Goal: Transaction & Acquisition: Purchase product/service

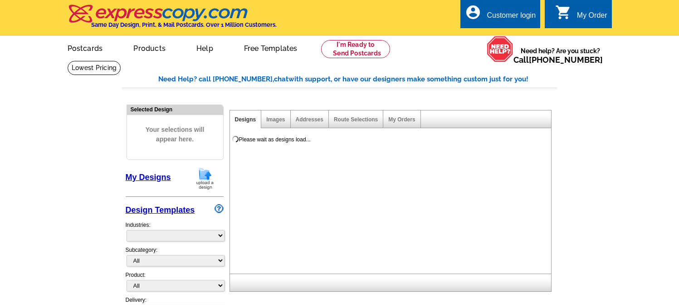
select select "785"
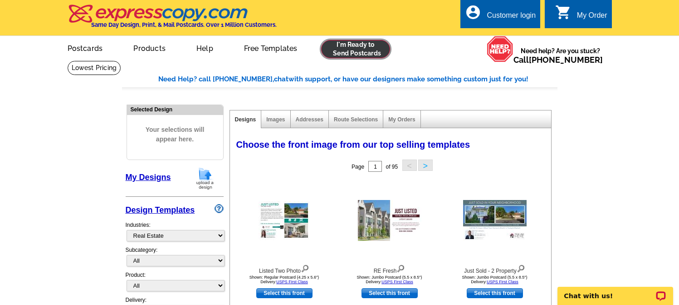
click at [361, 56] on link at bounding box center [355, 49] width 69 height 18
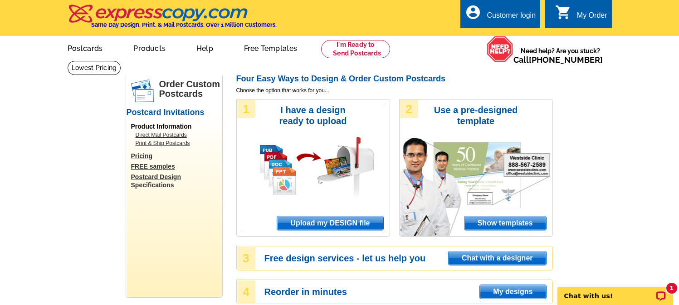
click at [296, 225] on span "Upload my DESIGN file" at bounding box center [330, 223] width 106 height 14
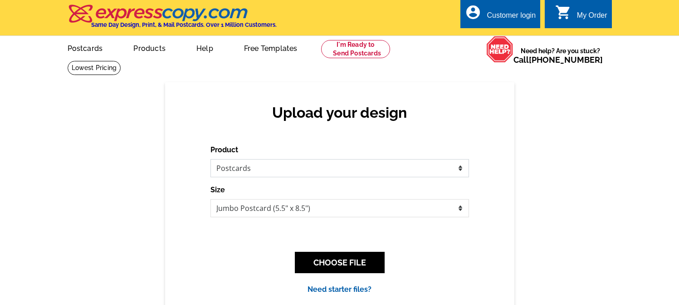
click at [281, 165] on select "Please select the type of file... Postcards Business Cards Letters and flyers G…" at bounding box center [340, 168] width 259 height 18
click at [211, 159] on select "Please select the type of file... Postcards Business Cards Letters and flyers G…" at bounding box center [340, 168] width 259 height 18
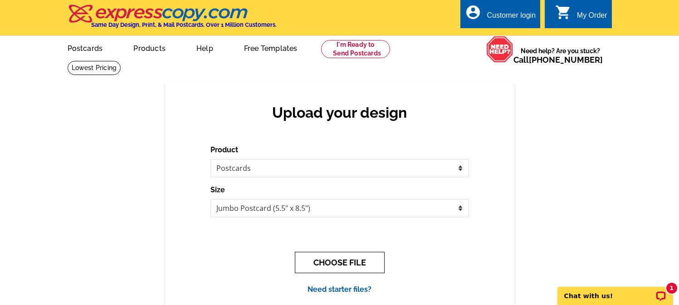
click at [333, 263] on button "CHOOSE FILE" at bounding box center [340, 261] width 90 height 21
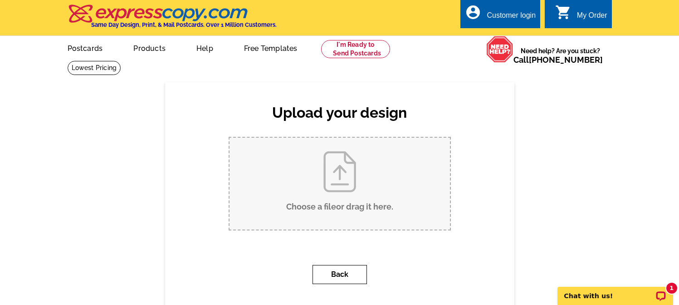
click at [334, 273] on button "Back" at bounding box center [340, 274] width 54 height 19
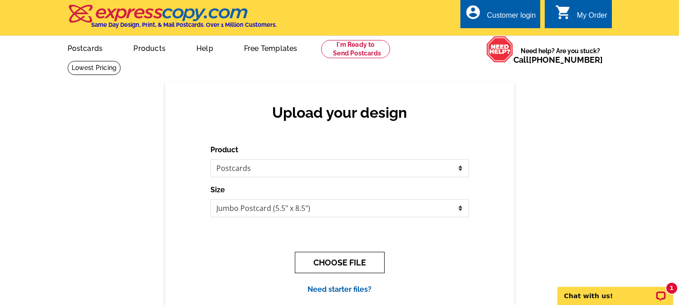
click at [355, 260] on button "CHOOSE FILE" at bounding box center [340, 261] width 90 height 21
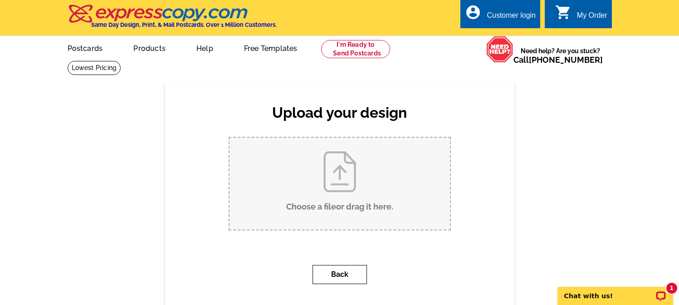
drag, startPoint x: 343, startPoint y: 278, endPoint x: 343, endPoint y: 267, distance: 10.4
click at [344, 278] on button "Back" at bounding box center [340, 274] width 54 height 19
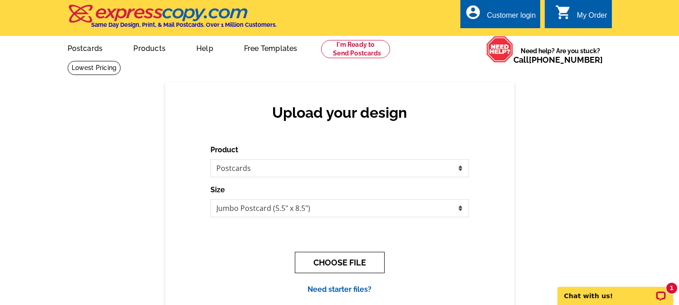
click at [334, 265] on button "CHOOSE FILE" at bounding box center [340, 261] width 90 height 21
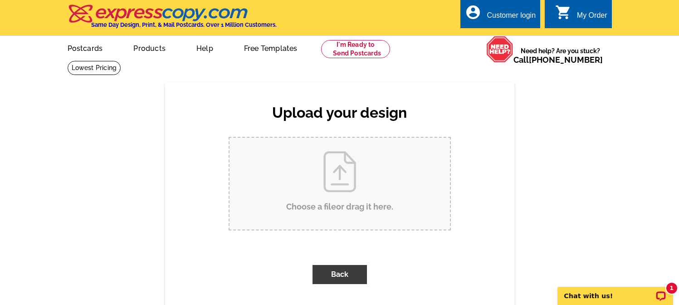
click at [337, 205] on input "Choose a file or drag it here ." at bounding box center [340, 184] width 221 height 92
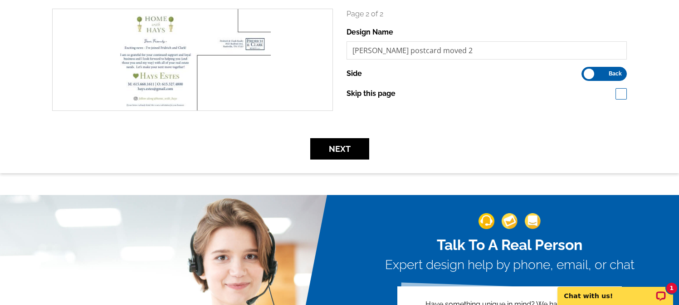
scroll to position [288, 0]
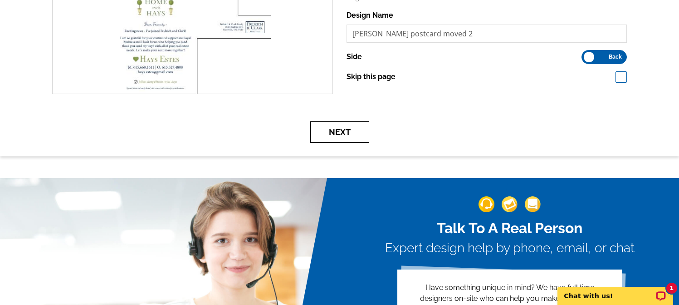
click at [335, 131] on button "Next" at bounding box center [339, 131] width 59 height 21
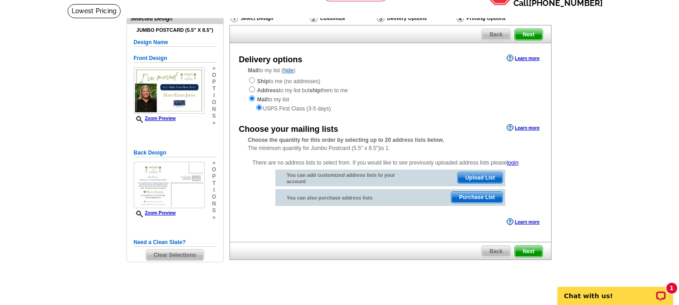
scroll to position [62, 0]
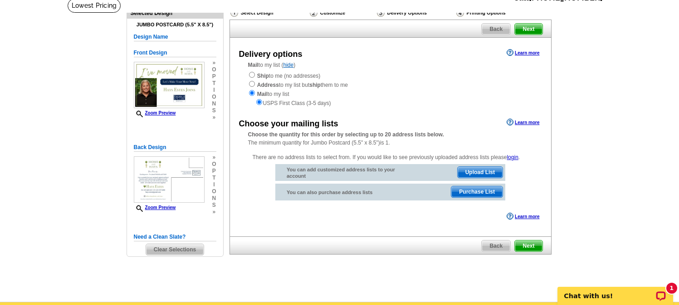
click at [472, 172] on span "Upload List" at bounding box center [480, 172] width 45 height 11
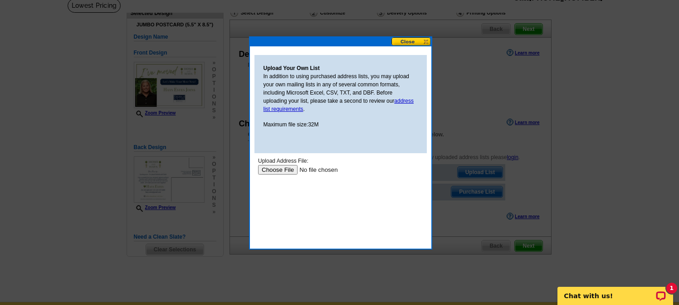
scroll to position [0, 0]
click at [283, 169] on input "file" at bounding box center [315, 170] width 115 height 10
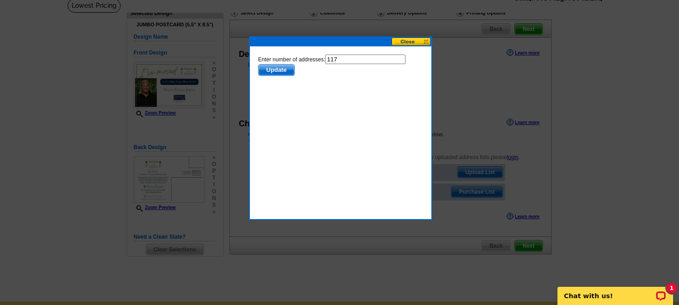
click at [285, 69] on span "Update" at bounding box center [276, 69] width 36 height 11
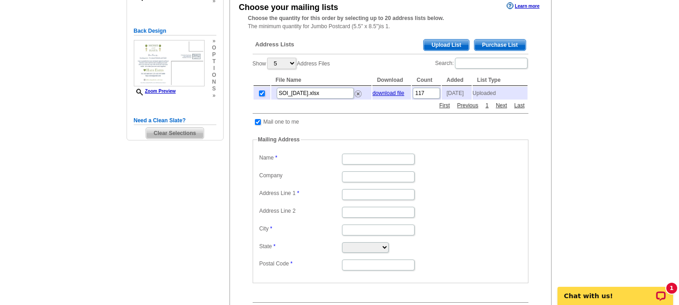
scroll to position [192, 0]
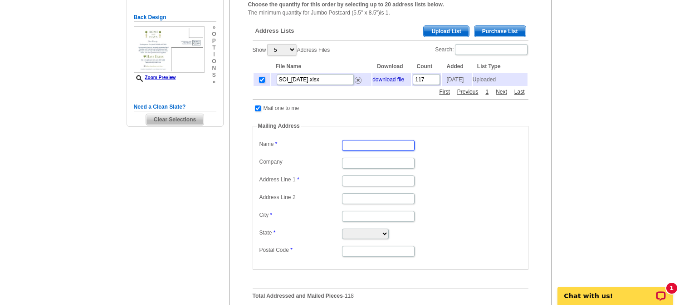
click at [371, 148] on input "Name" at bounding box center [378, 145] width 73 height 11
type input "[PERSON_NAME]"
type input "[PERSON_NAME] & [PERSON_NAME] Realty"
type input "[STREET_ADDRESS]"
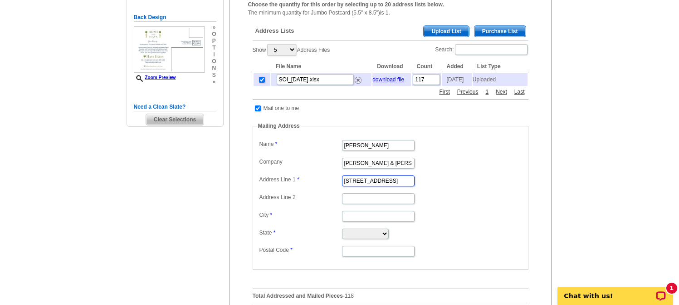
type input "[GEOGRAPHIC_DATA]"
select select "TN"
type input "37215"
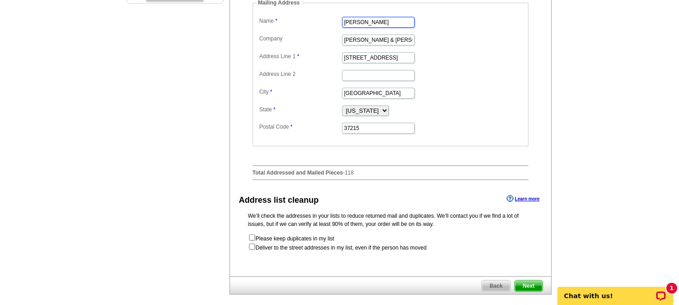
scroll to position [333, 0]
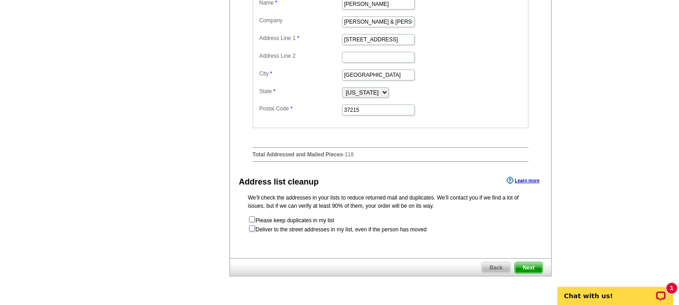
click at [251, 231] on input "checkbox" at bounding box center [252, 228] width 6 height 6
checkbox input "true"
radio input "true"
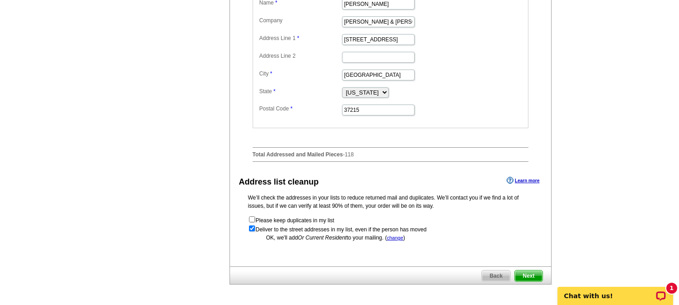
click at [533, 279] on span "Next" at bounding box center [528, 275] width 27 height 11
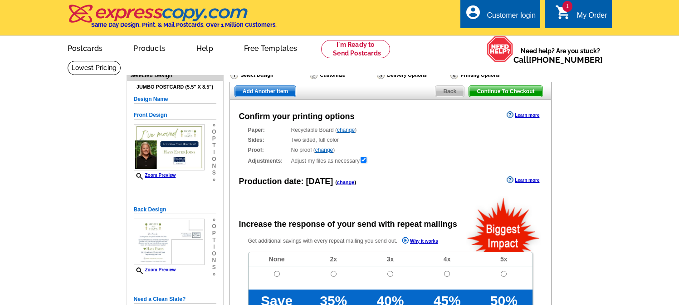
radio input "false"
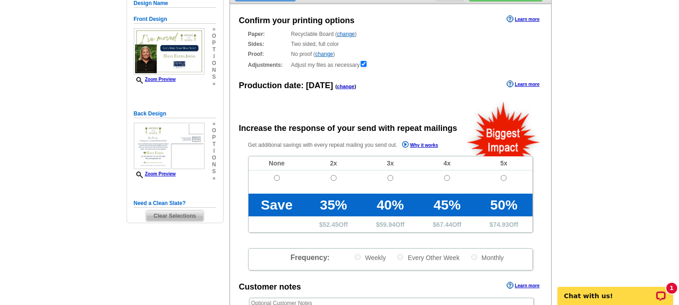
scroll to position [162, 0]
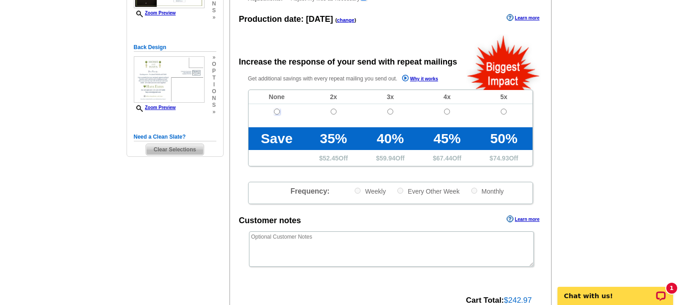
click at [275, 112] on input "radio" at bounding box center [277, 111] width 6 height 6
radio input "true"
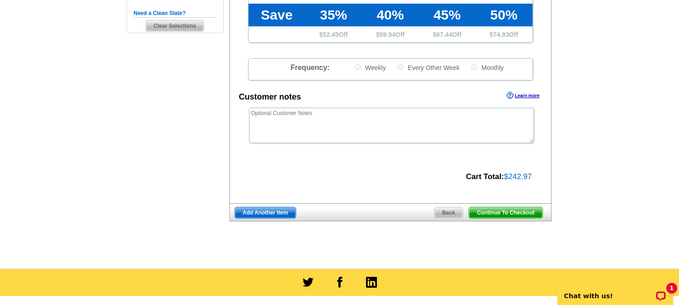
scroll to position [305, 0]
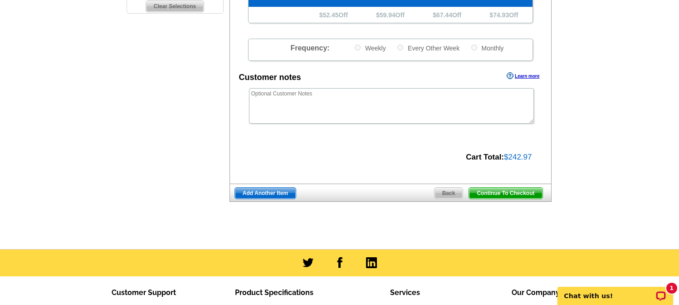
click at [505, 194] on span "Continue To Checkout" at bounding box center [505, 192] width 73 height 11
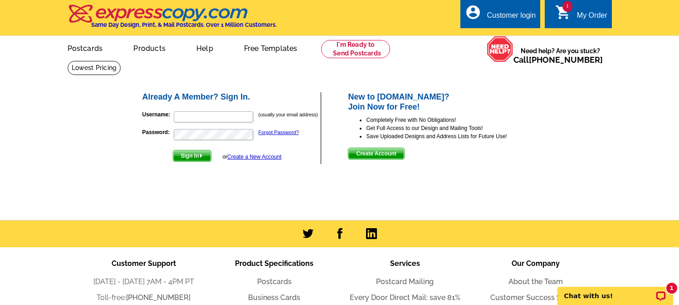
type input "fridrichandclarkads@gmail.com"
click at [201, 156] on img "submit" at bounding box center [201, 155] width 4 height 4
